Goal: Communication & Community: Share content

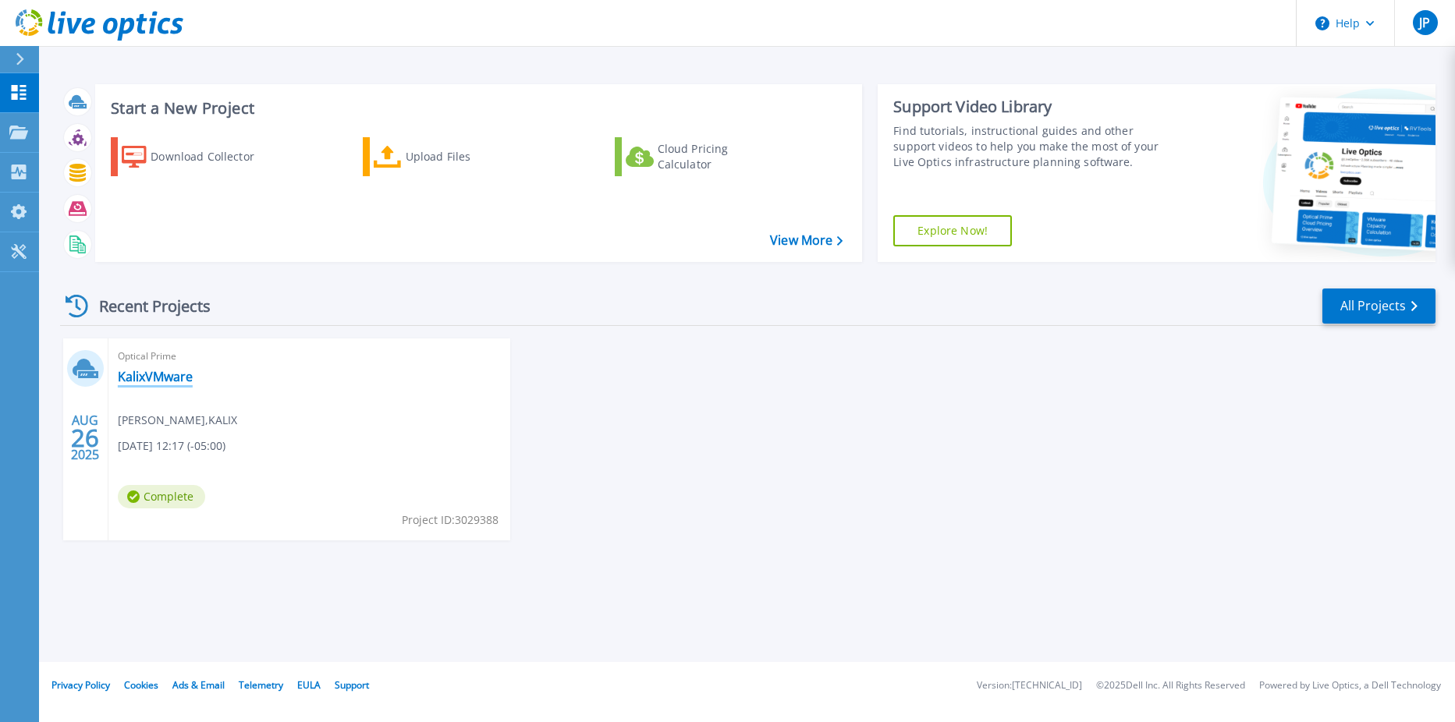
click at [138, 378] on link "KalixVMware" at bounding box center [155, 377] width 75 height 16
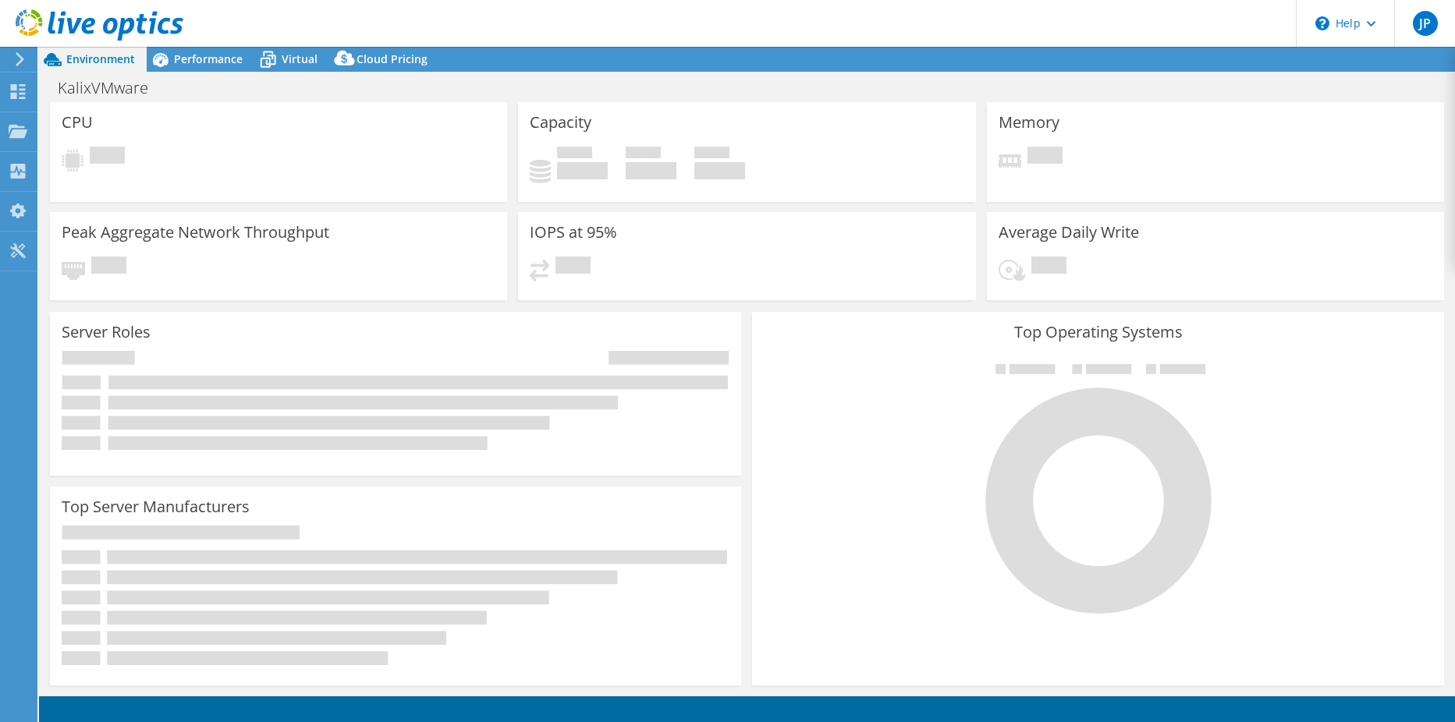
select select "USD"
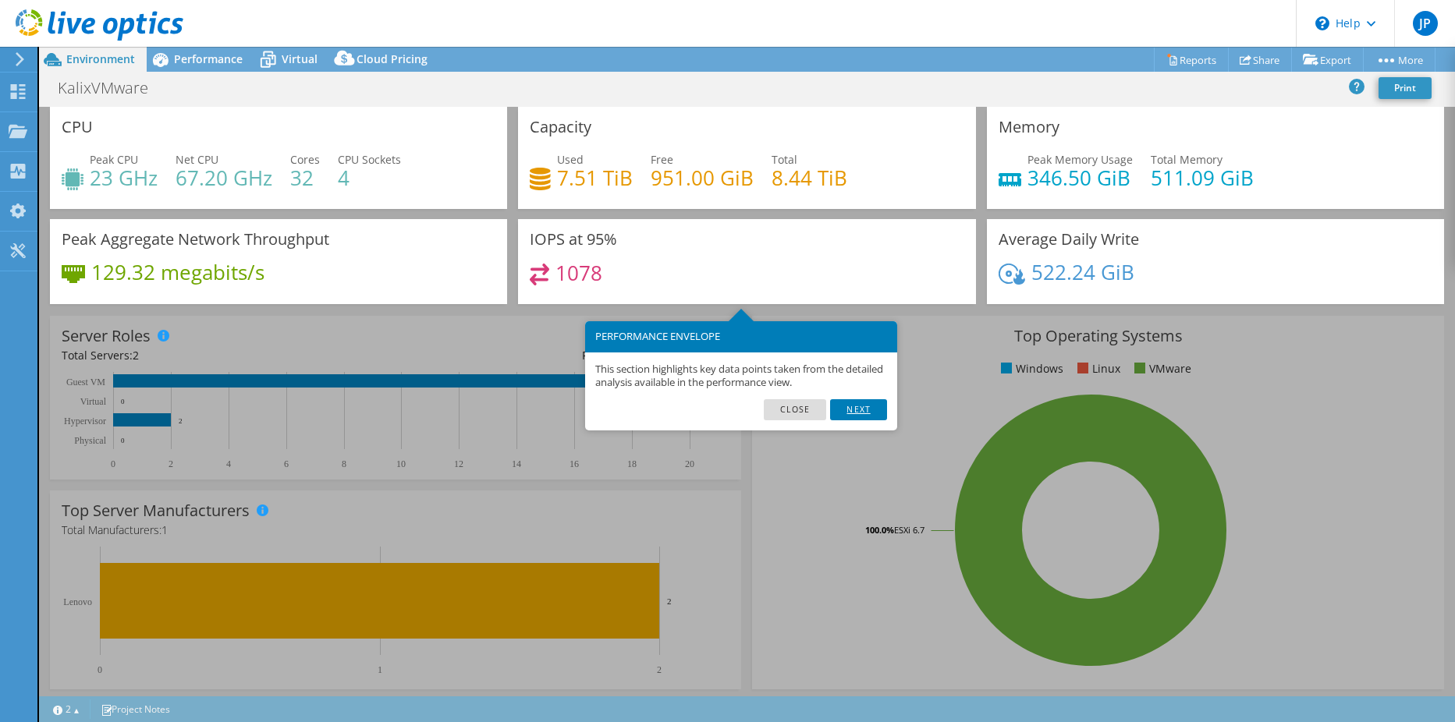
click at [853, 416] on link "Next" at bounding box center [858, 409] width 56 height 20
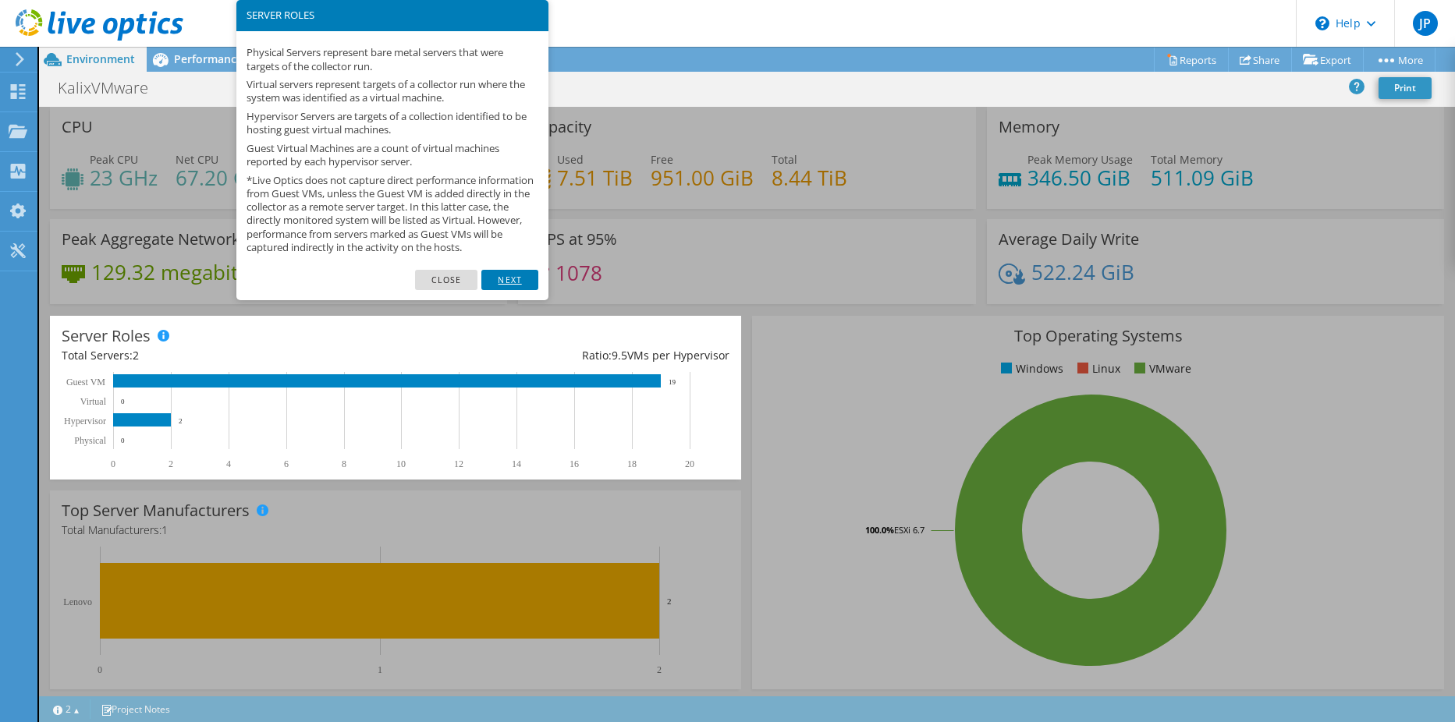
click at [514, 290] on link "Next" at bounding box center [509, 280] width 56 height 20
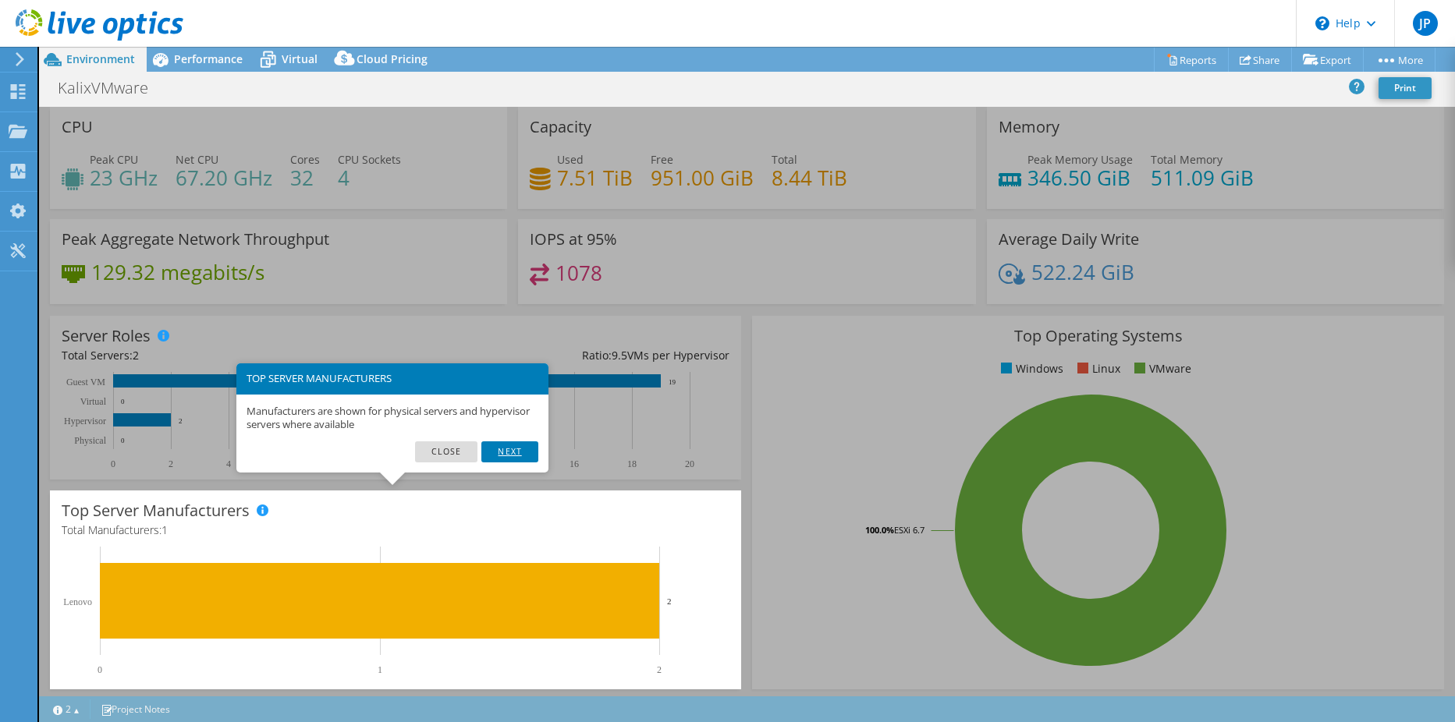
click at [510, 445] on link "Next" at bounding box center [509, 451] width 56 height 20
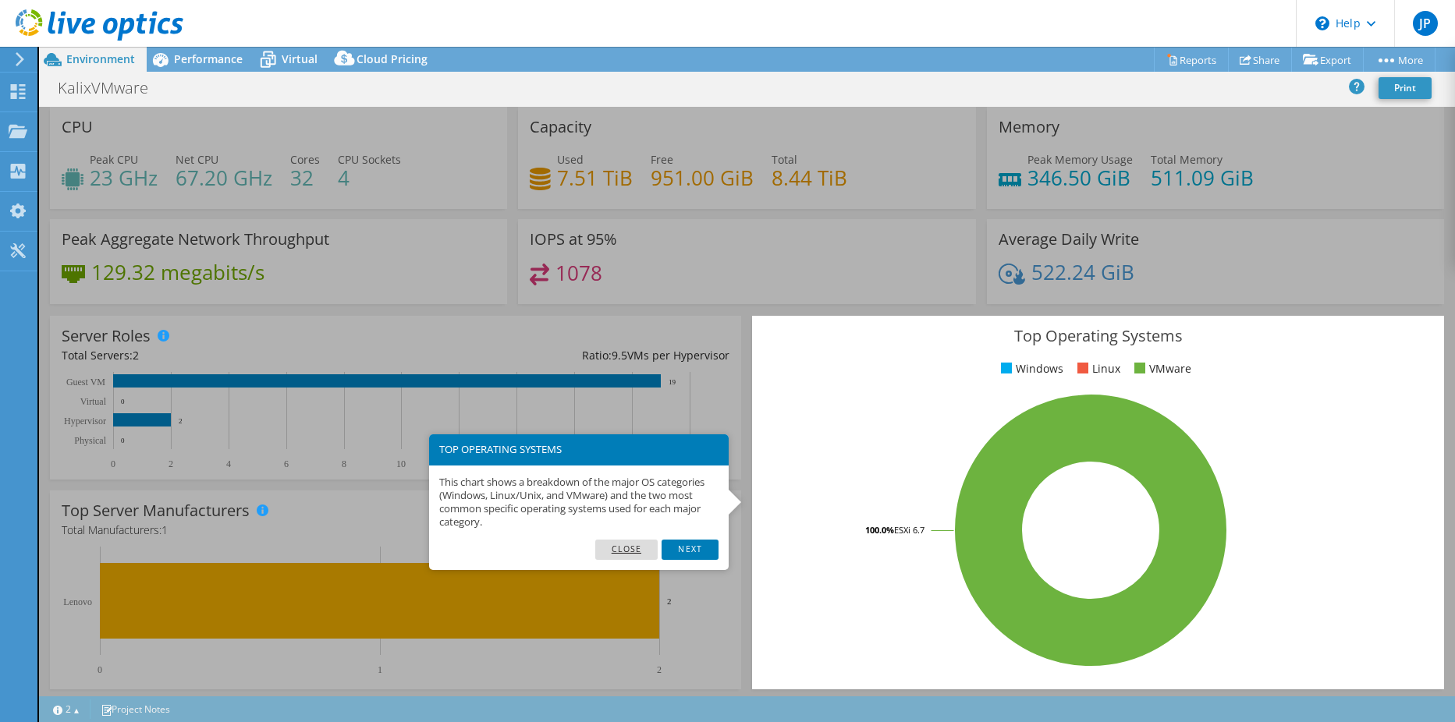
click at [614, 546] on link "Close" at bounding box center [626, 550] width 63 height 20
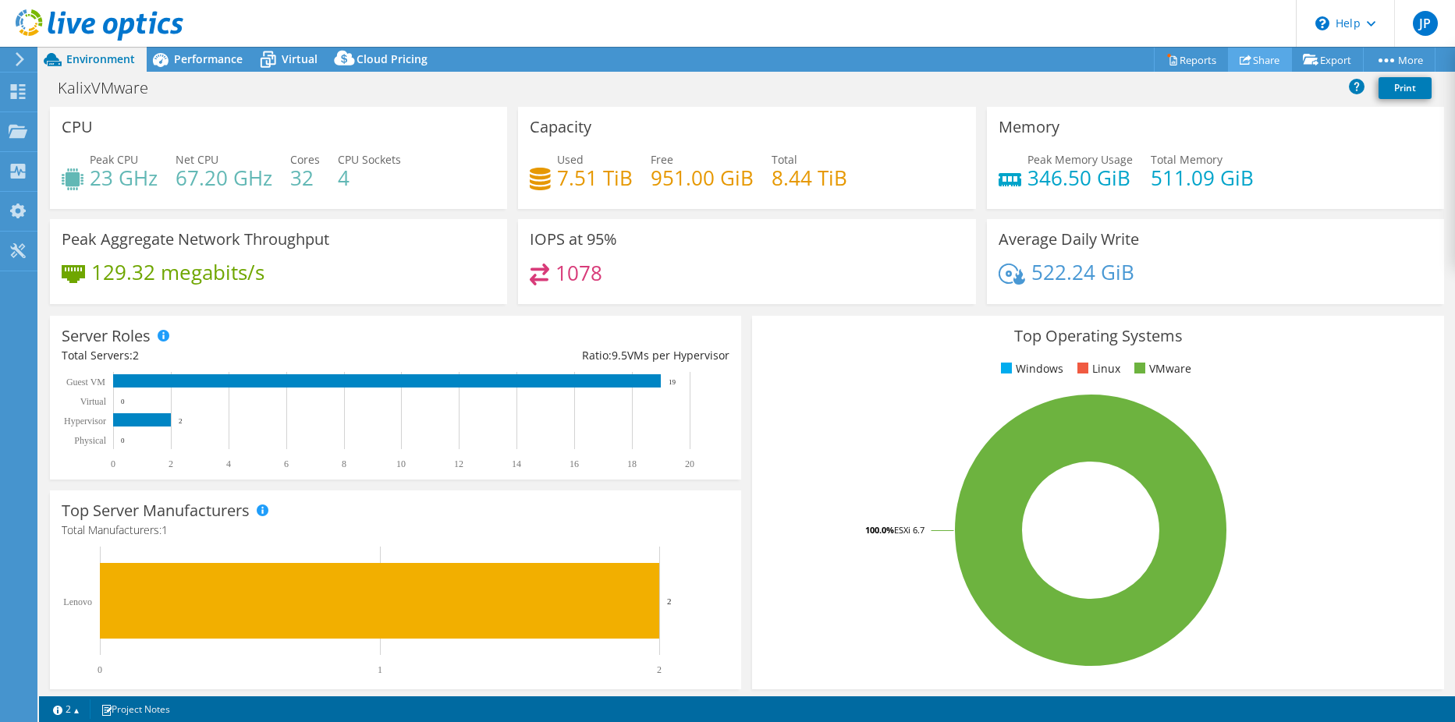
click at [1253, 56] on link "Share" at bounding box center [1260, 60] width 64 height 24
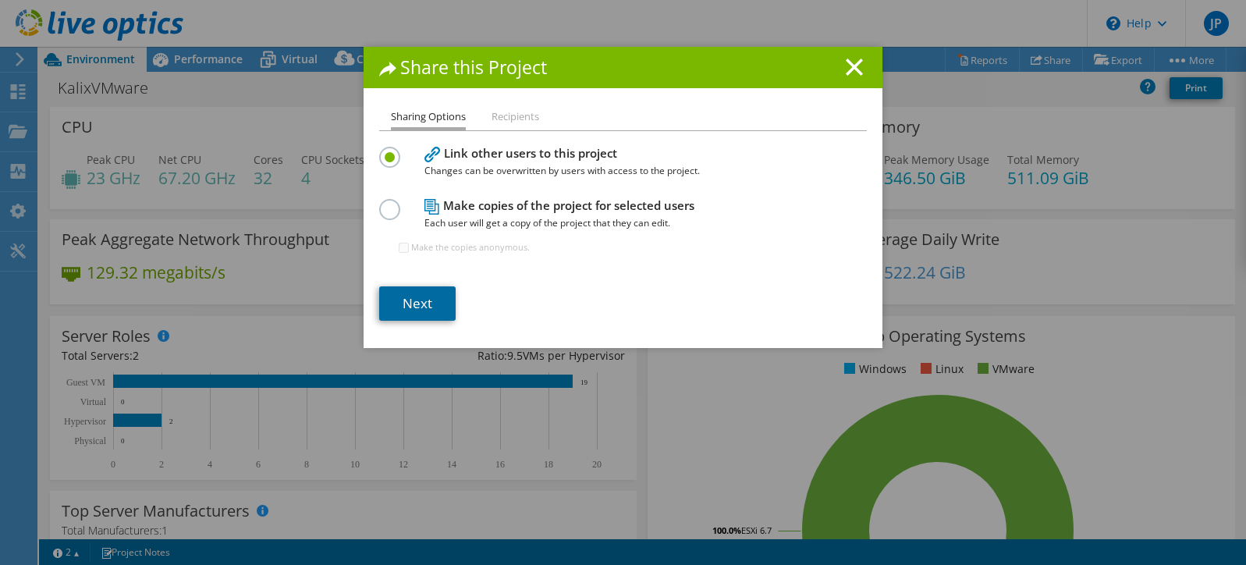
click at [392, 303] on link "Next" at bounding box center [417, 303] width 76 height 34
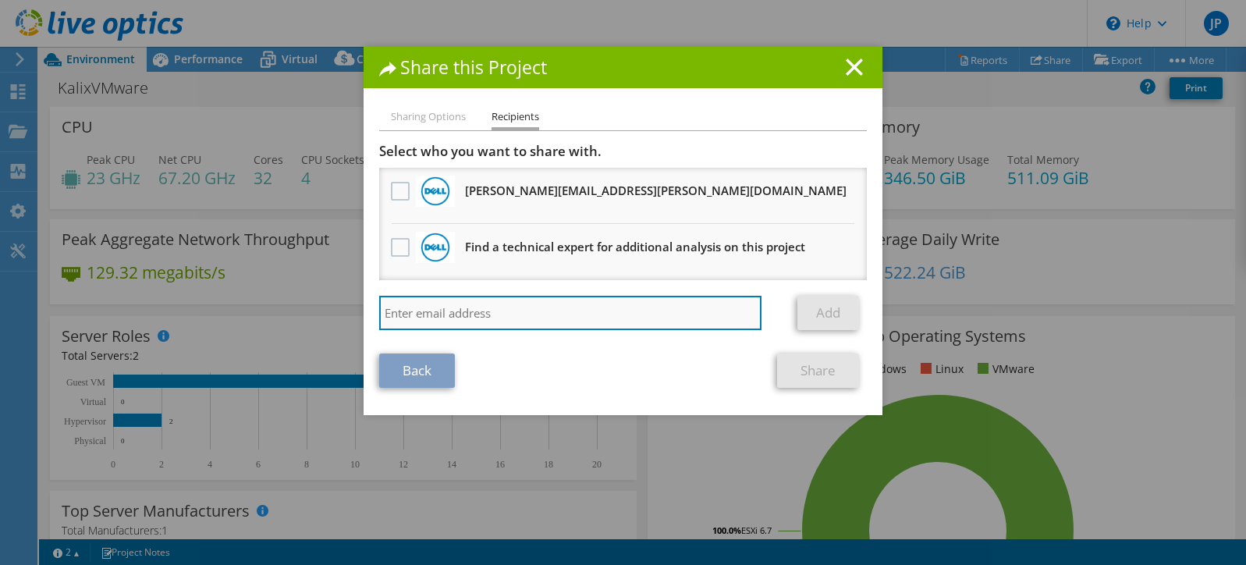
click at [407, 303] on input "search" at bounding box center [570, 313] width 382 height 34
paste input "[PERSON_NAME][EMAIL_ADDRESS][PERSON_NAME][DOMAIN_NAME]"
type input "[PERSON_NAME][EMAIL_ADDRESS][PERSON_NAME][DOMAIN_NAME]"
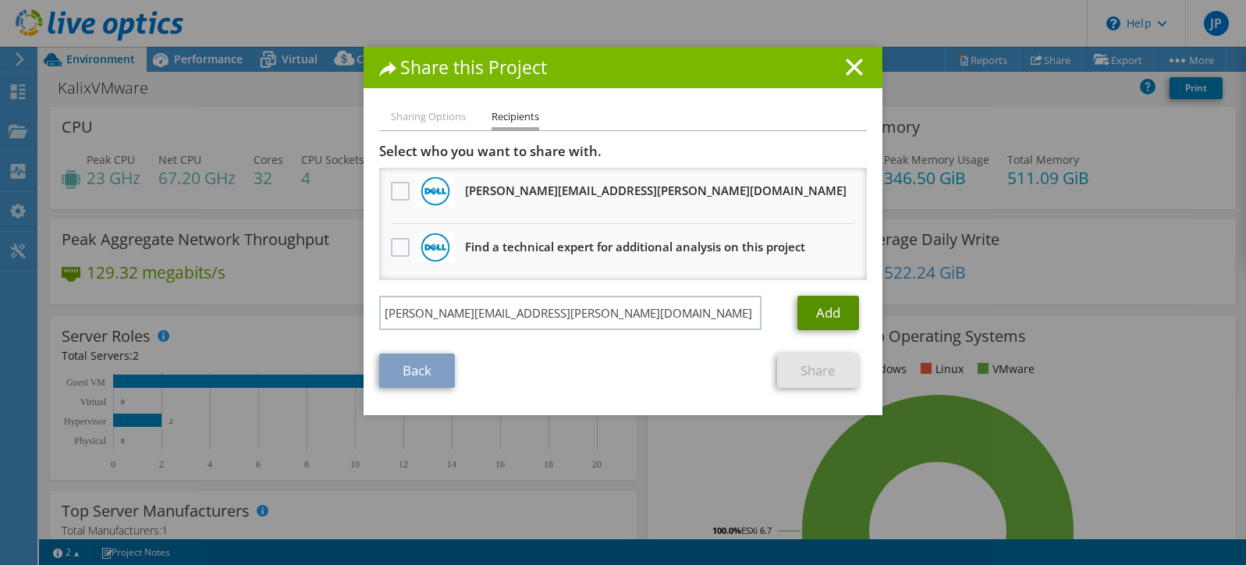
click at [810, 307] on link "Add" at bounding box center [828, 313] width 62 height 34
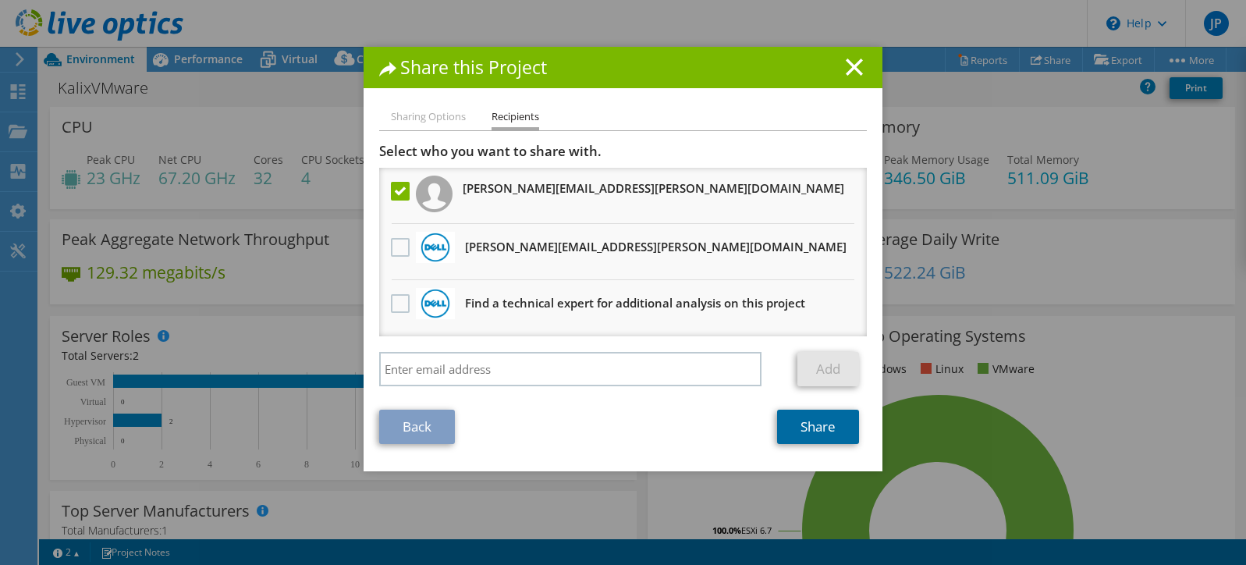
click at [810, 428] on link "Share" at bounding box center [818, 426] width 82 height 34
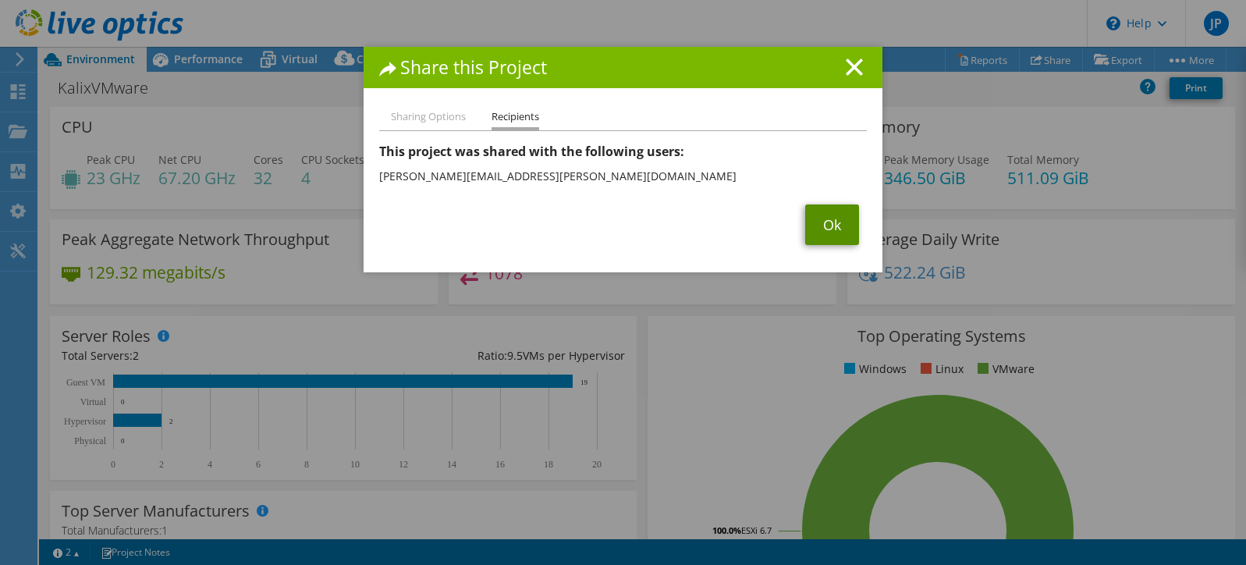
click at [820, 223] on link "Ok" at bounding box center [832, 224] width 54 height 41
